Goal: Task Accomplishment & Management: Use online tool/utility

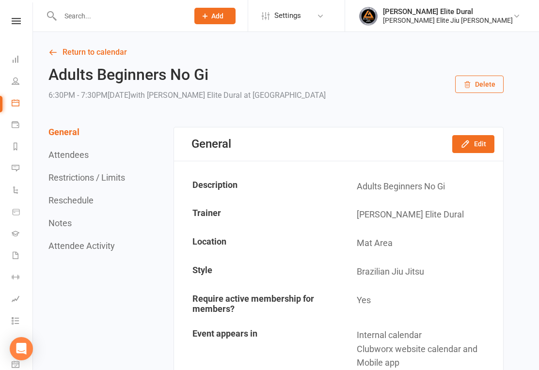
click at [15, 53] on link "Dashboard" at bounding box center [23, 60] width 22 height 22
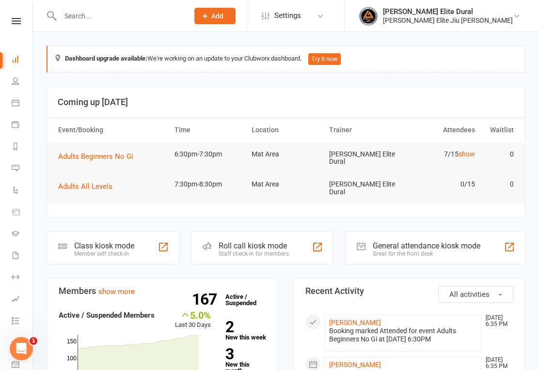
click at [140, 243] on div "Class kiosk mode Member self check-in" at bounding box center [113, 247] width 133 height 33
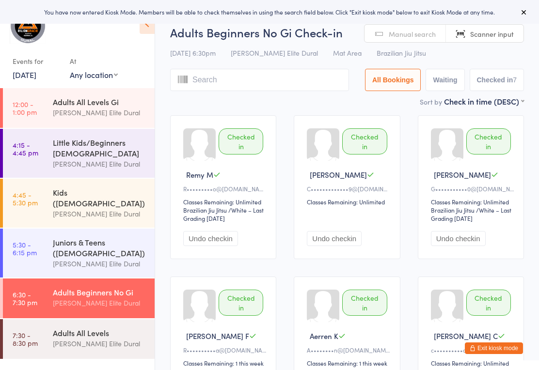
click at [276, 83] on input "search" at bounding box center [259, 80] width 179 height 22
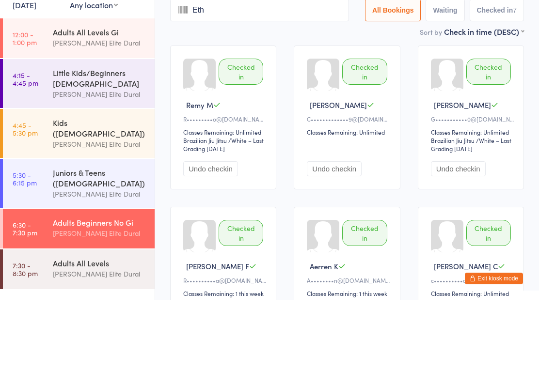
type input "Etha"
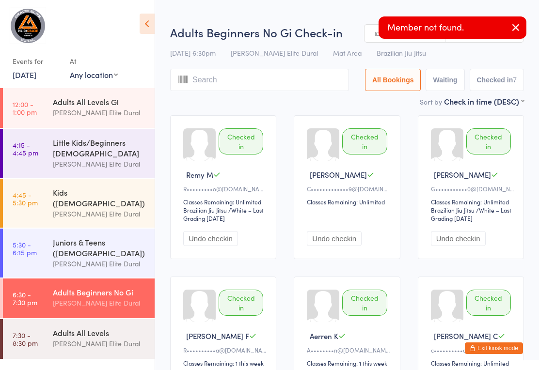
click at [524, 27] on button "button" at bounding box center [515, 28] width 21 height 22
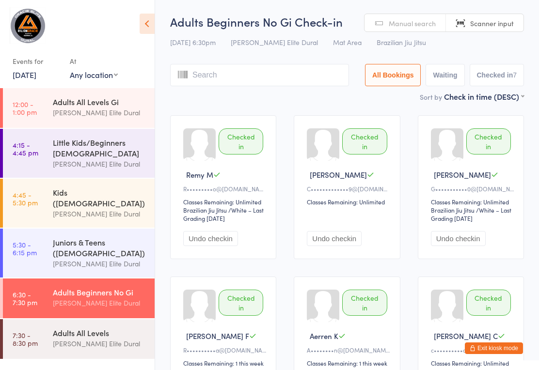
click at [253, 76] on input "search" at bounding box center [259, 75] width 179 height 22
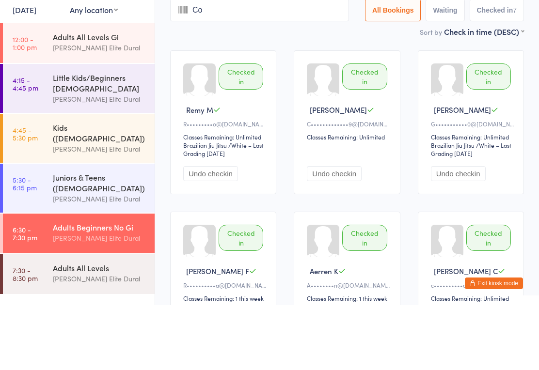
type input "Con"
type input "n"
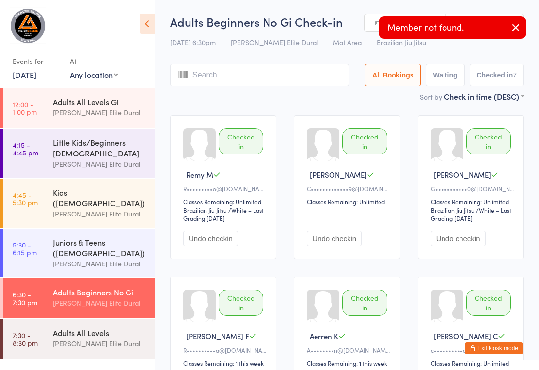
click at [513, 24] on icon "button" at bounding box center [516, 27] width 12 height 12
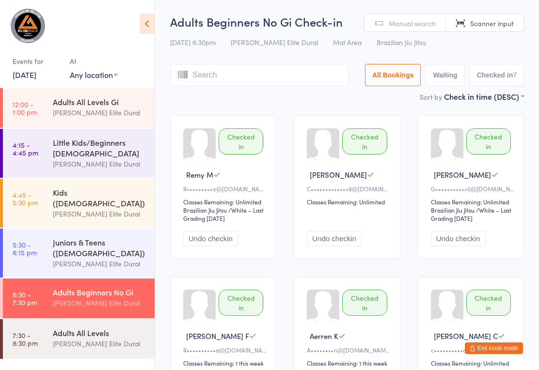
click at [422, 29] on link "Manual search" at bounding box center [404, 23] width 81 height 18
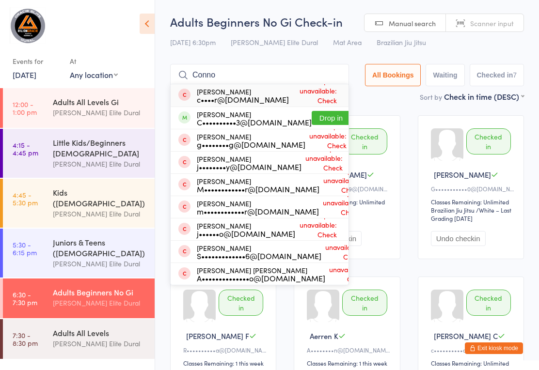
type input "Conno"
click at [316, 115] on button "Drop in" at bounding box center [330, 118] width 39 height 14
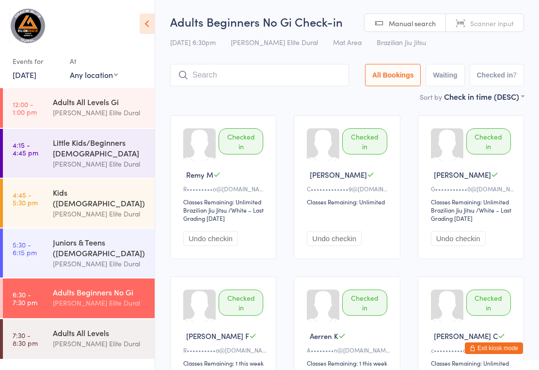
click at [285, 78] on input "search" at bounding box center [259, 75] width 179 height 22
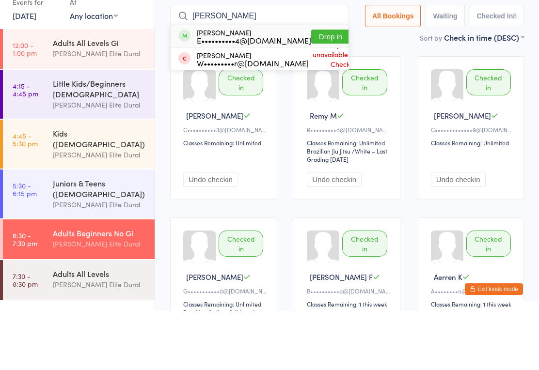
type input "Oram"
click at [311, 89] on button "Drop in" at bounding box center [330, 96] width 39 height 14
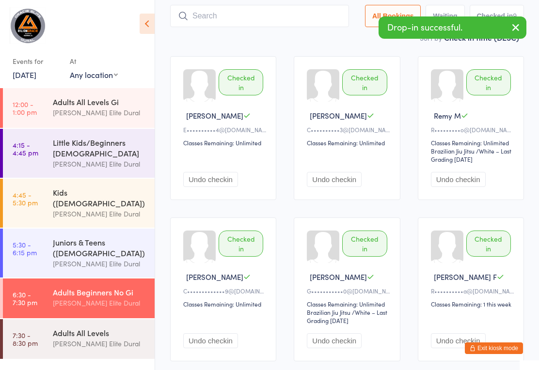
click at [124, 338] on div "[PERSON_NAME] Elite Dural" at bounding box center [99, 343] width 93 height 11
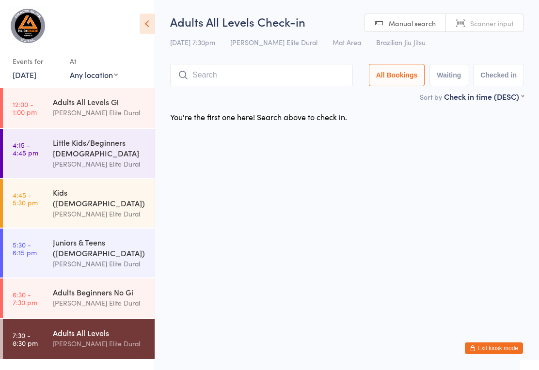
click at [490, 345] on button "Exit kiosk mode" at bounding box center [494, 348] width 58 height 12
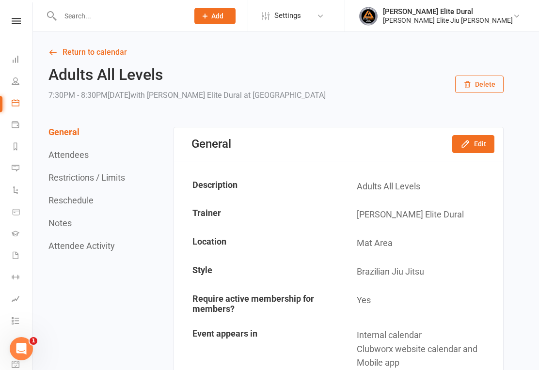
click at [21, 99] on link "Calendar" at bounding box center [23, 104] width 22 height 22
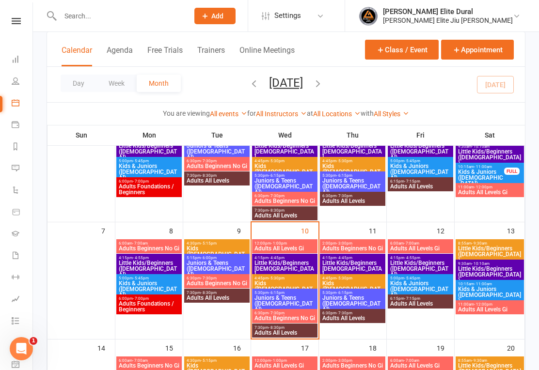
scroll to position [99, 0]
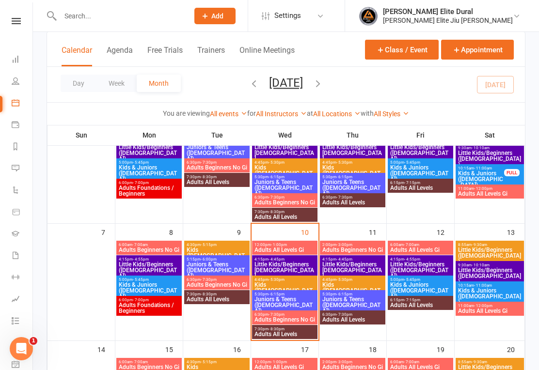
click at [357, 247] on span "Adults Beginners No Gi" at bounding box center [353, 250] width 62 height 6
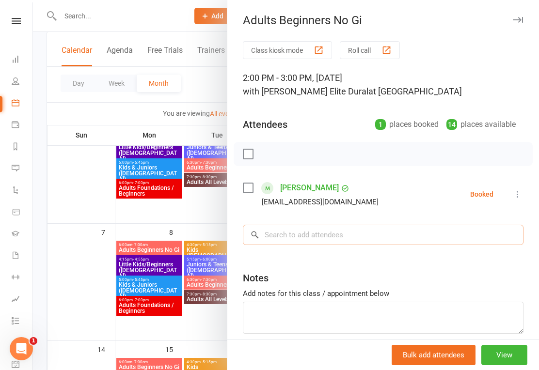
click at [326, 244] on input "search" at bounding box center [383, 235] width 280 height 20
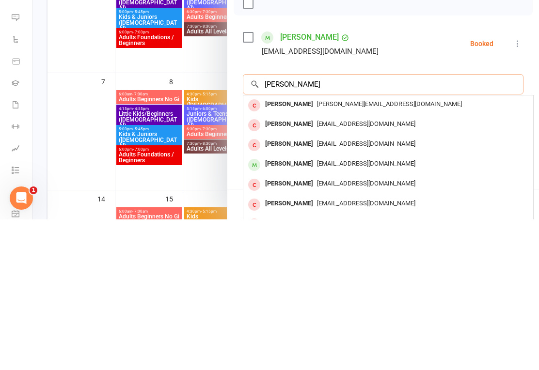
type input "[PERSON_NAME]"
click at [338, 311] on span "[EMAIL_ADDRESS][DOMAIN_NAME]" at bounding box center [366, 314] width 98 height 7
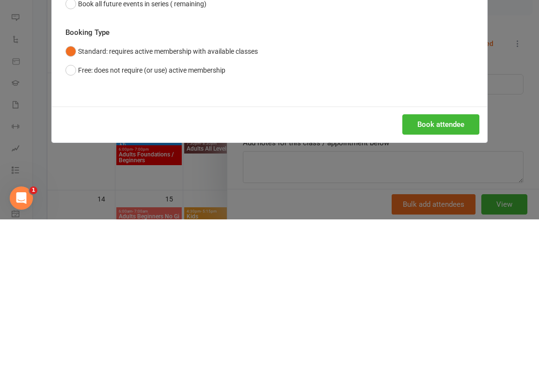
scroll to position [250, 0]
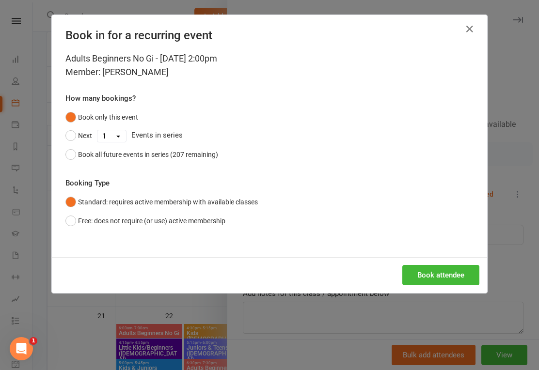
click at [446, 279] on button "Book attendee" at bounding box center [440, 275] width 77 height 20
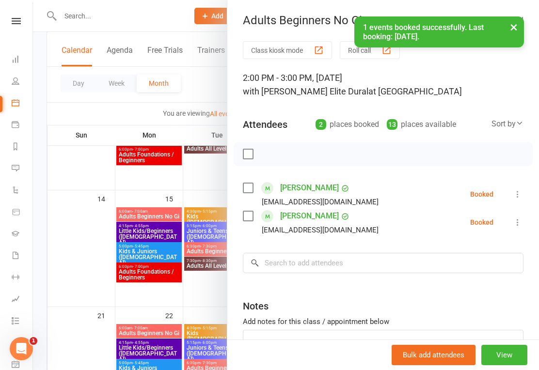
click at [13, 62] on icon at bounding box center [16, 59] width 8 height 8
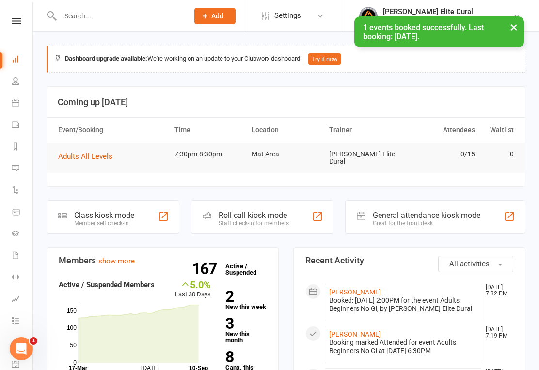
click at [80, 221] on div "Member self check-in" at bounding box center [104, 223] width 60 height 7
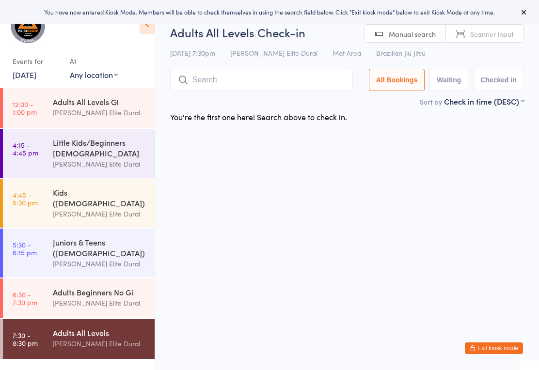
click at [275, 81] on input "search" at bounding box center [261, 80] width 183 height 22
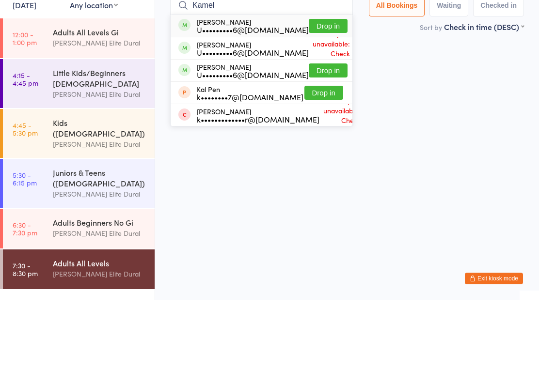
type input "Kamel"
click at [318, 133] on button "Drop in" at bounding box center [328, 140] width 39 height 14
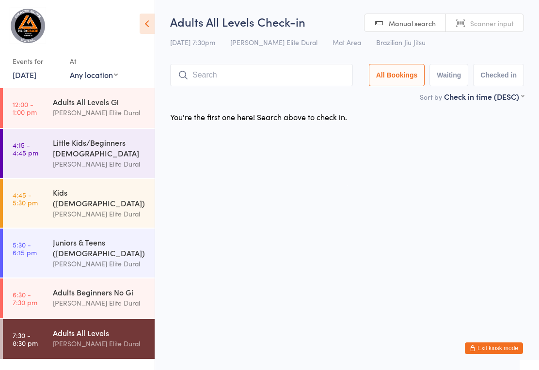
click at [289, 72] on input "search" at bounding box center [261, 75] width 183 height 22
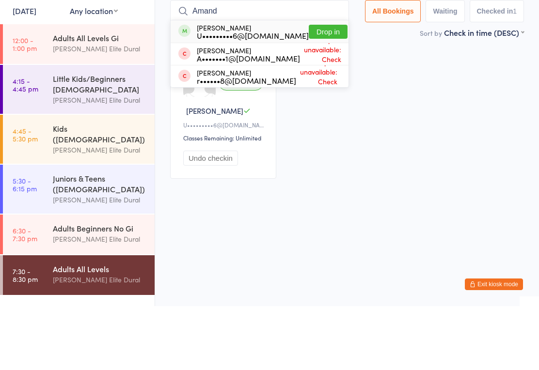
type input "Amand"
click at [310, 89] on button "Drop in" at bounding box center [328, 96] width 39 height 14
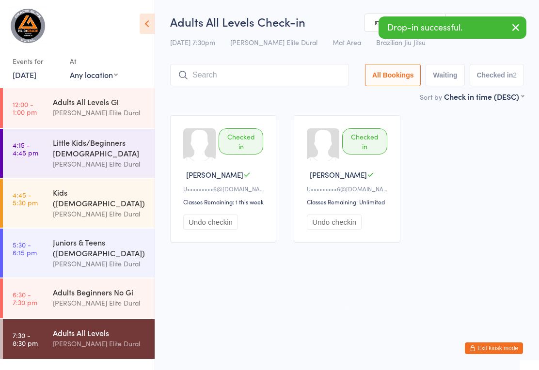
click at [270, 71] on input "search" at bounding box center [259, 75] width 179 height 22
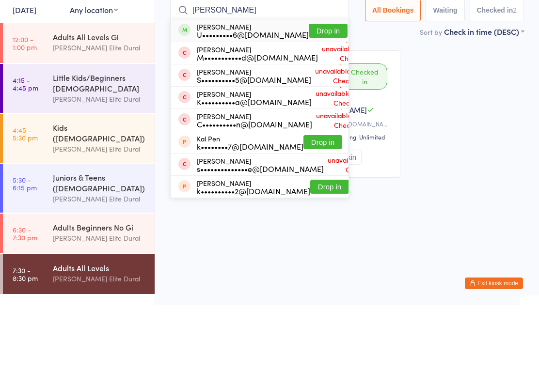
type input "Karla"
click at [315, 89] on button "Drop in" at bounding box center [328, 96] width 39 height 14
